Goal: Task Accomplishment & Management: Manage account settings

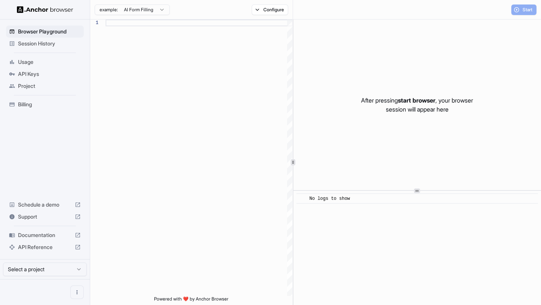
scroll to position [47, 0]
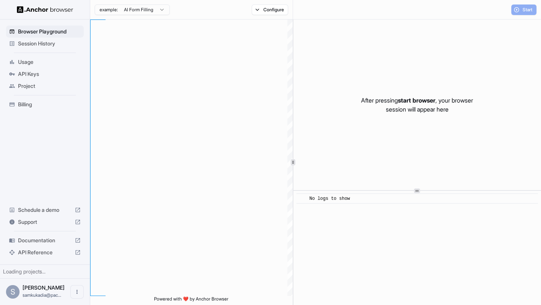
scroll to position [47, 0]
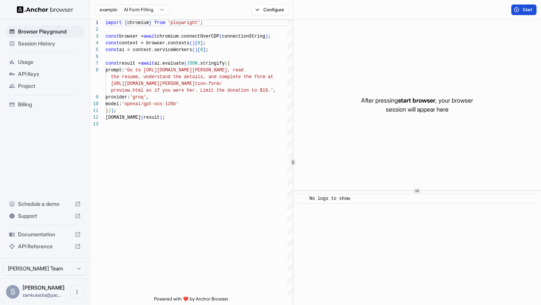
click at [529, 12] on span "Start" at bounding box center [528, 10] width 11 height 6
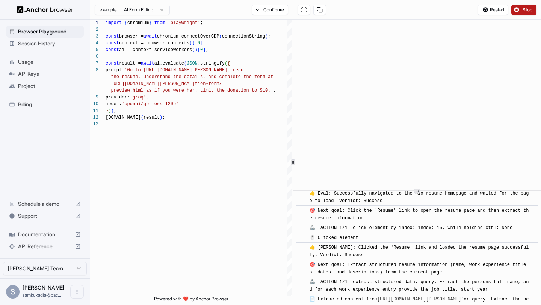
scroll to position [119, 0]
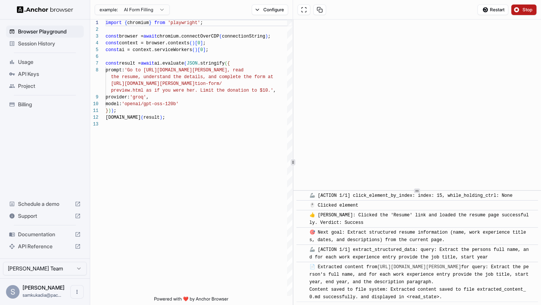
click at [141, 6] on html "Browser Playground Session History Usage API Keys Project Billing Schedule a de…" at bounding box center [270, 152] width 541 height 305
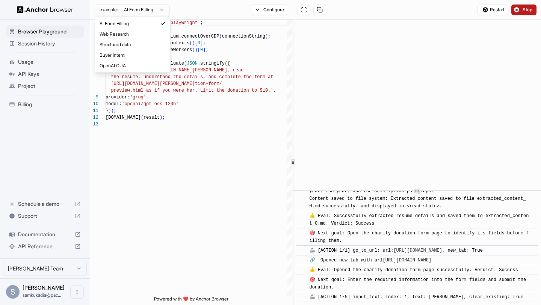
scroll to position [242, 0]
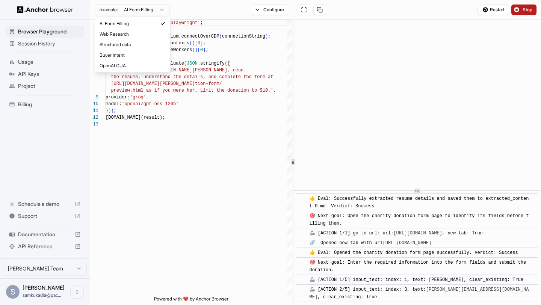
click at [41, 164] on html "Browser Playground Session History Usage API Keys Project Billing Schedule a de…" at bounding box center [270, 152] width 541 height 305
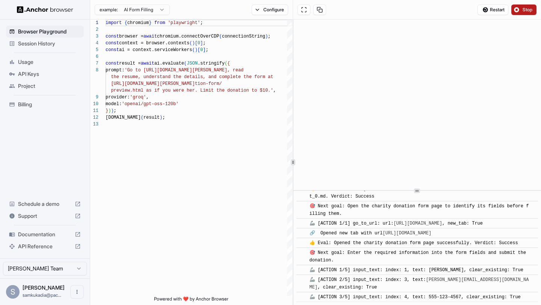
scroll to position [269, 0]
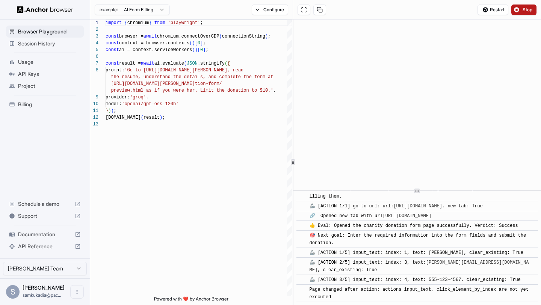
click at [68, 267] on html "Browser Playground Session History Usage API Keys Project Billing Schedule a de…" at bounding box center [270, 152] width 541 height 305
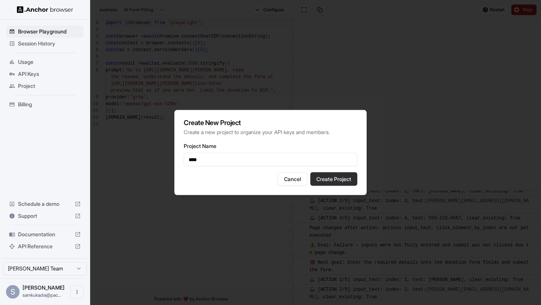
scroll to position [331, 0]
type input "****"
click at [342, 181] on button "Create Project" at bounding box center [333, 179] width 47 height 14
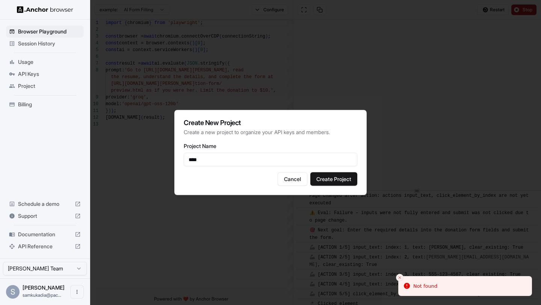
scroll to position [536, 0]
